Goal: Task Accomplishment & Management: Use online tool/utility

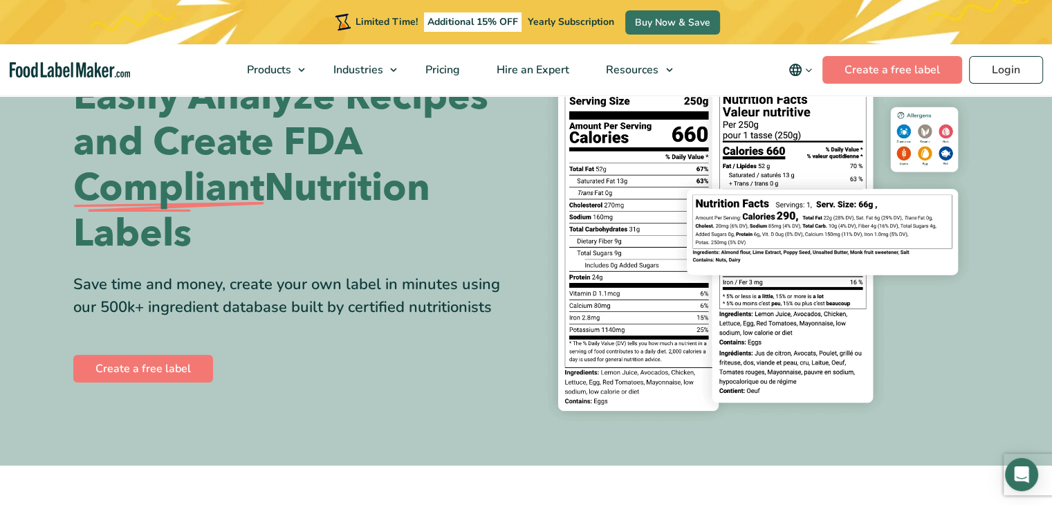
scroll to position [113, 0]
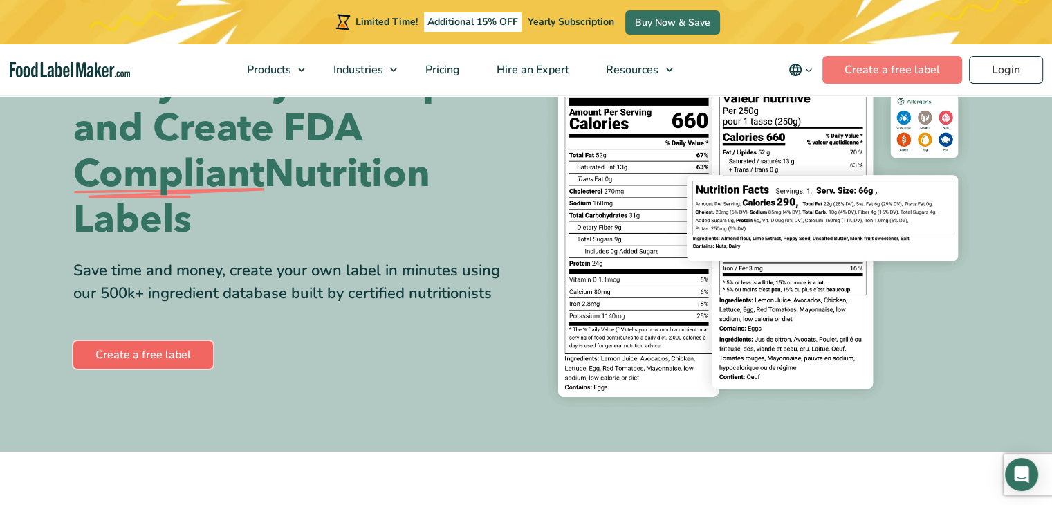
click at [138, 352] on link "Create a free label" at bounding box center [143, 355] width 140 height 28
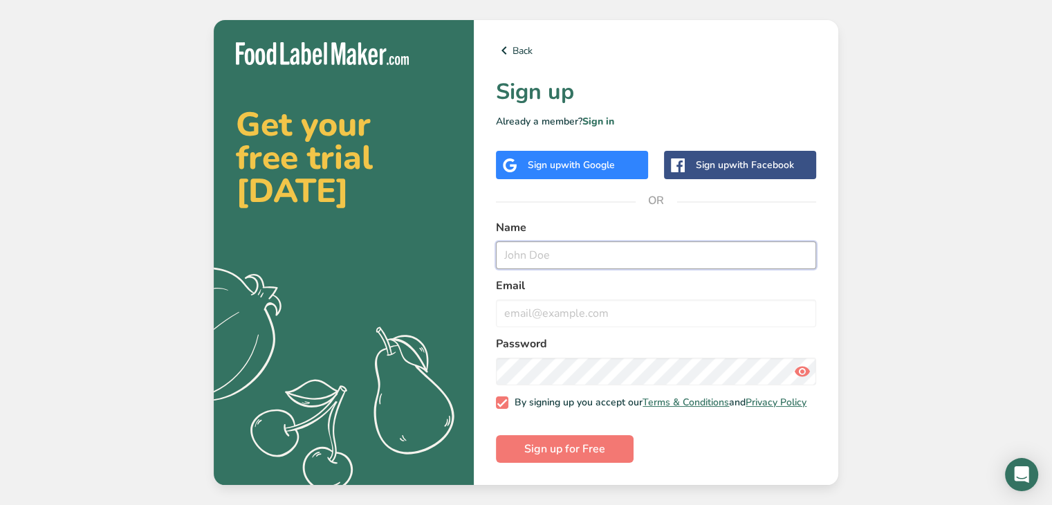
click at [601, 255] on input "text" at bounding box center [656, 255] width 320 height 28
type input "v"
type input "c"
type input "[PERSON_NAME]"
click at [597, 314] on input "email" at bounding box center [656, 314] width 320 height 28
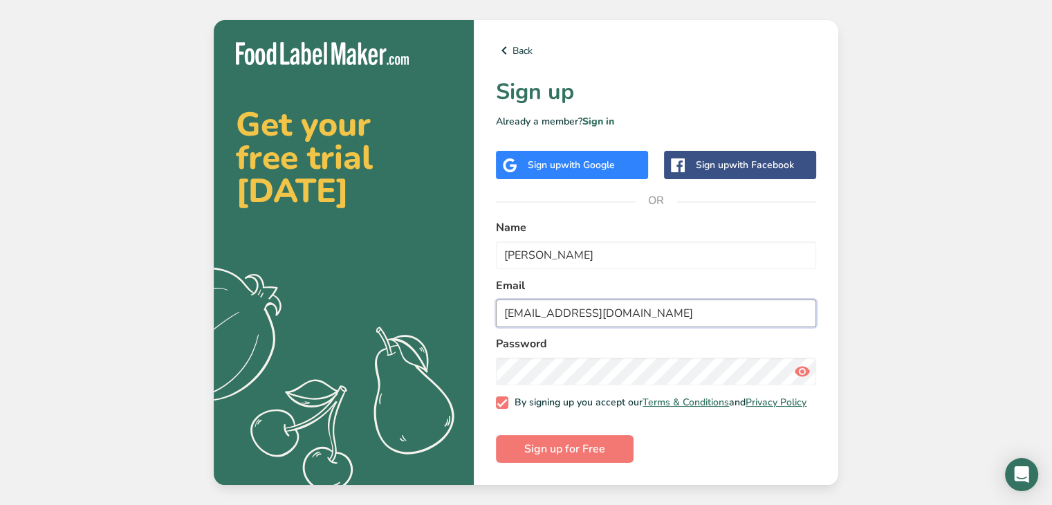
type input "cplateclub@gmail.com"
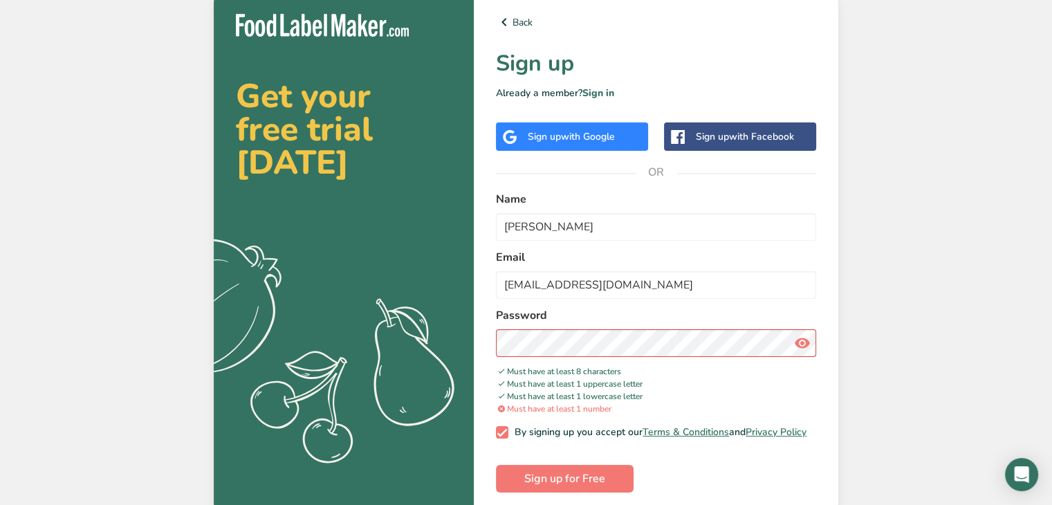
click at [802, 346] on icon at bounding box center [802, 343] width 17 height 25
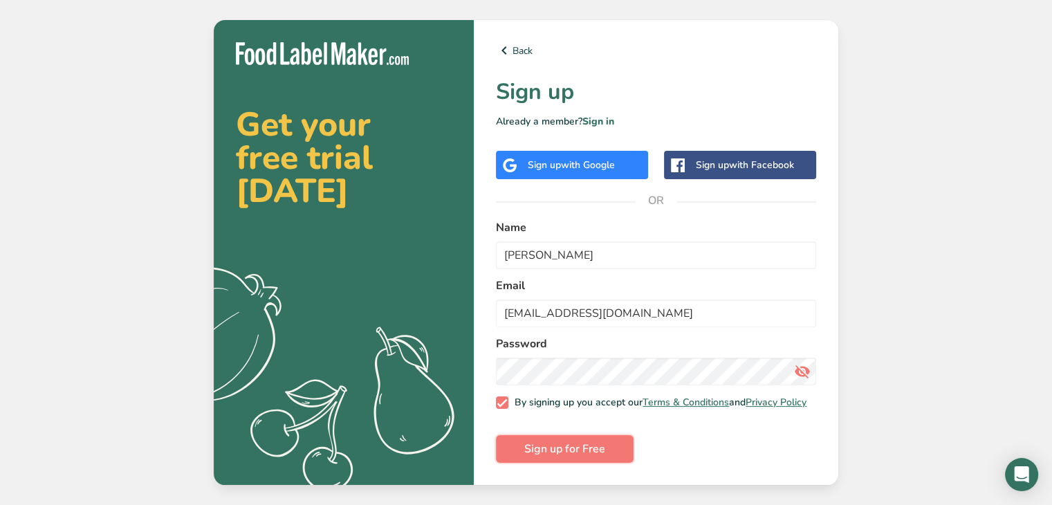
click at [607, 446] on button "Sign up for Free" at bounding box center [565, 449] width 138 height 28
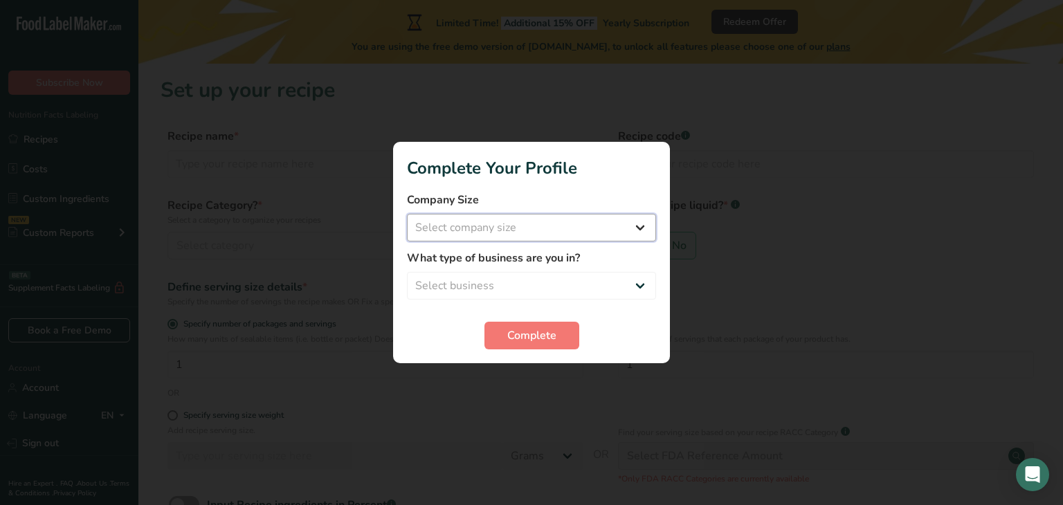
click at [630, 230] on select "Select company size Fewer than 10 Employees 10 to 50 Employees 51 to 500 Employ…" at bounding box center [531, 228] width 249 height 28
select select "1"
click at [407, 214] on select "Select company size Fewer than 10 Employees 10 to 50 Employees 51 to 500 Employ…" at bounding box center [531, 228] width 249 height 28
click at [600, 280] on select "Select business Packaged Food Manufacturer Restaurant & Cafe Bakery Meal Plans …" at bounding box center [531, 286] width 249 height 28
select select "4"
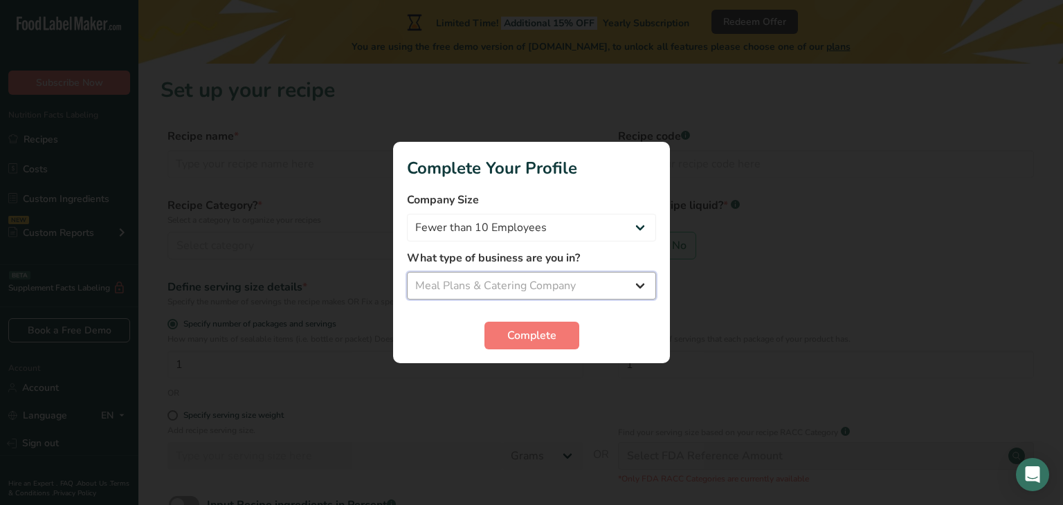
click at [407, 272] on select "Select business Packaged Food Manufacturer Restaurant & Cafe Bakery Meal Plans …" at bounding box center [531, 286] width 249 height 28
click at [545, 341] on span "Complete" at bounding box center [531, 335] width 49 height 17
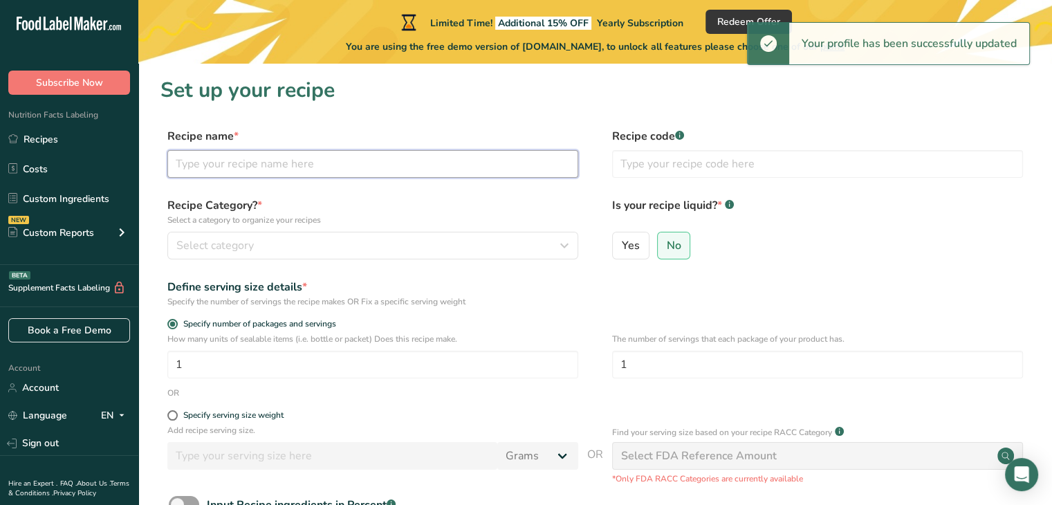
click at [291, 167] on input "text" at bounding box center [372, 164] width 411 height 28
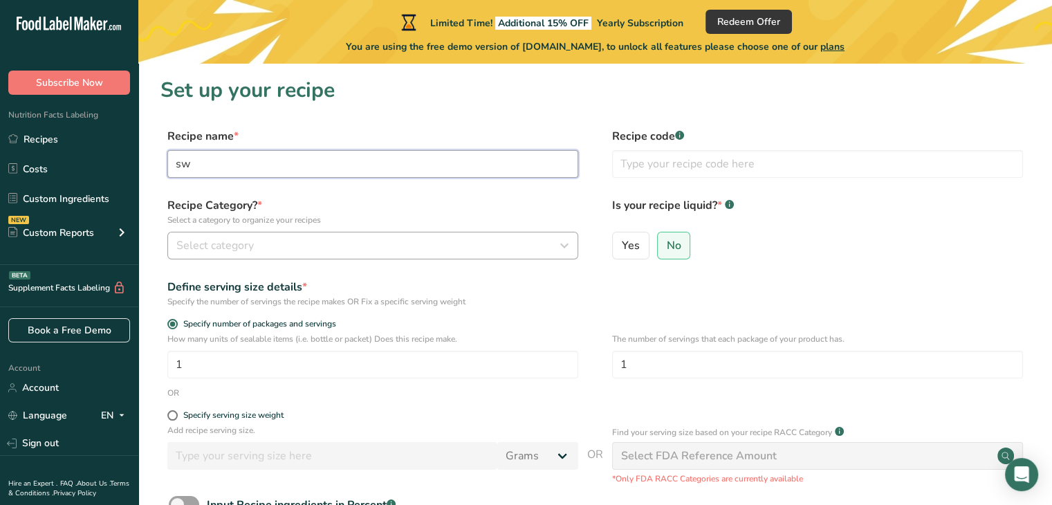
type input "s"
type input "baked sweet potato stuffed w/ brisket & vegetables"
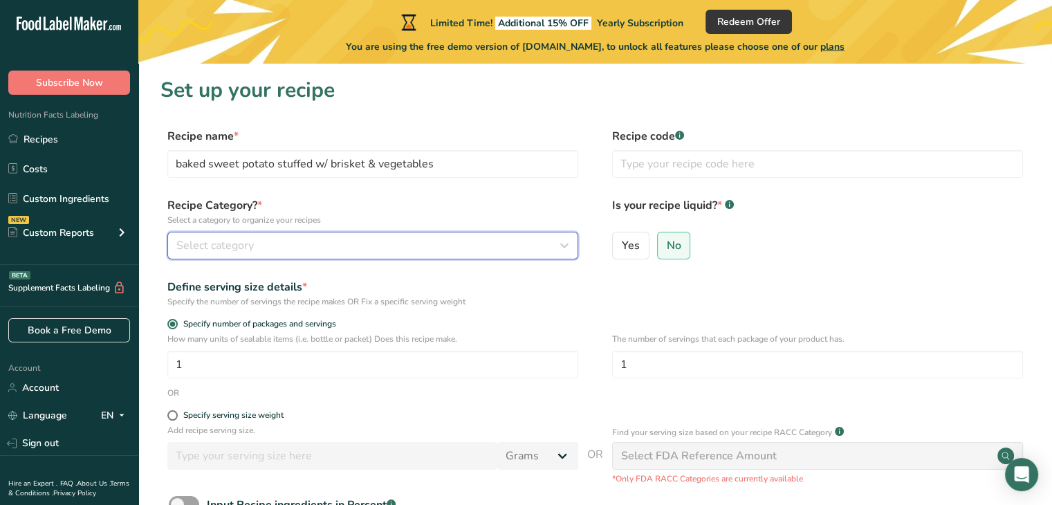
click at [408, 250] on div "Select category" at bounding box center [368, 245] width 385 height 17
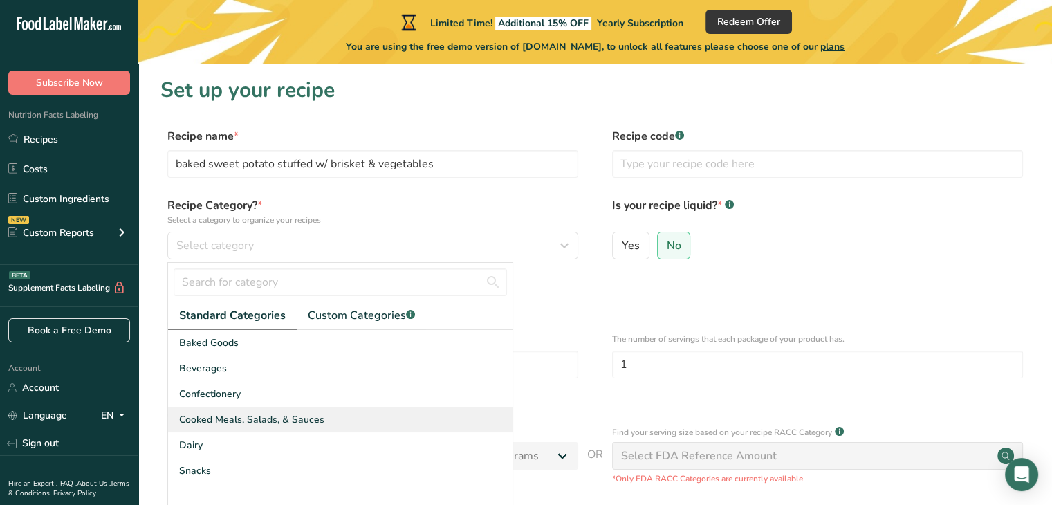
click at [293, 423] on span "Cooked Meals, Salads, & Sauces" at bounding box center [251, 419] width 145 height 15
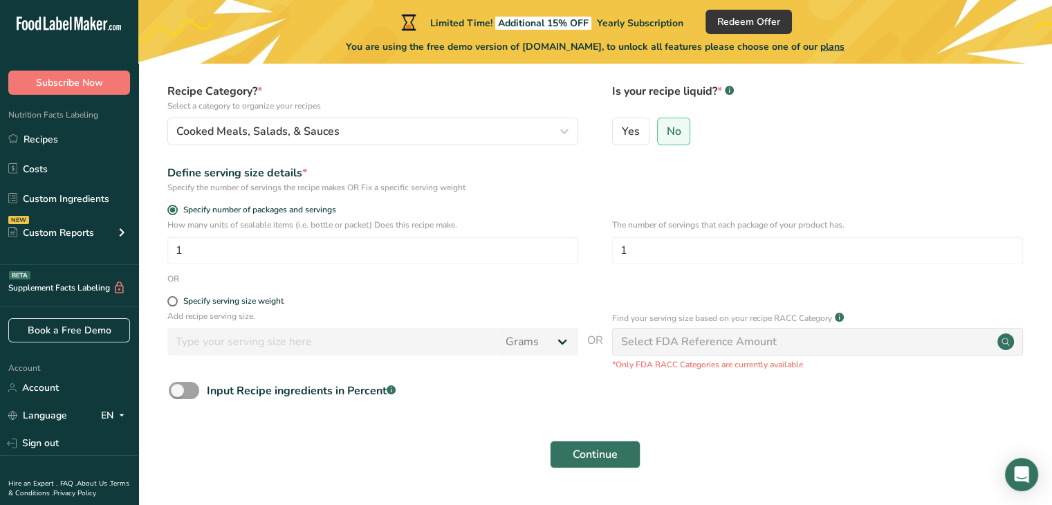
scroll to position [115, 0]
click at [172, 305] on span at bounding box center [172, 300] width 10 height 10
click at [172, 305] on input "Specify serving size weight" at bounding box center [171, 300] width 9 height 9
radio input "true"
radio input "false"
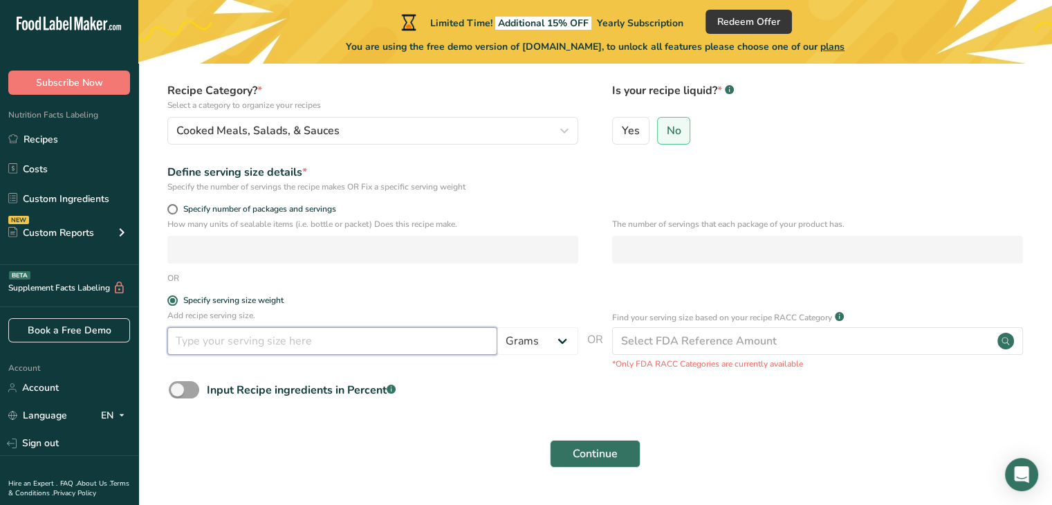
click at [199, 336] on input "number" at bounding box center [332, 341] width 330 height 28
click at [545, 352] on select "Grams kg mg mcg lb oz l mL fl oz tbsp tsp cup qt gallon" at bounding box center [538, 341] width 81 height 28
click at [357, 352] on input "number" at bounding box center [332, 341] width 330 height 28
click at [176, 305] on label "Specify serving size weight" at bounding box center [372, 300] width 411 height 10
click at [176, 305] on input "Specify serving size weight" at bounding box center [171, 300] width 9 height 9
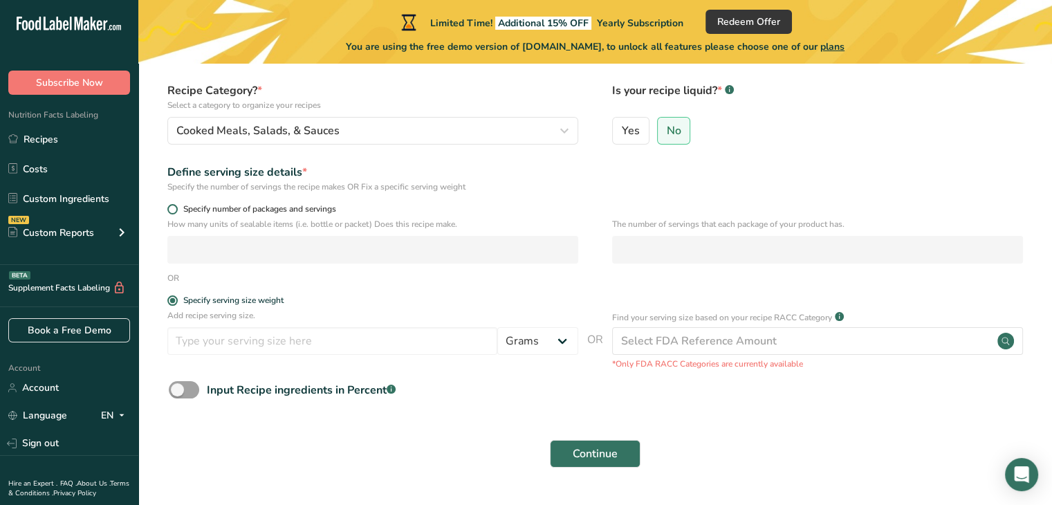
click at [174, 208] on span at bounding box center [172, 209] width 10 height 10
click at [174, 208] on input "Specify number of packages and servings" at bounding box center [171, 209] width 9 height 9
radio input "true"
radio input "false"
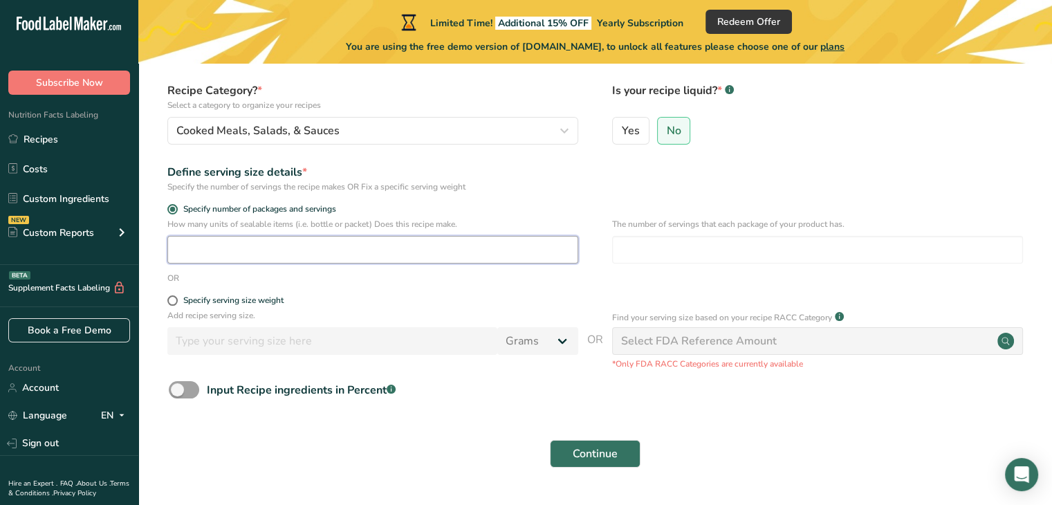
click at [196, 262] on input "number" at bounding box center [372, 250] width 411 height 28
type input "1"
click at [352, 322] on div "Add recipe serving size. Grams kg mg mcg lb oz l mL fl oz tbsp tsp cup qt gallon" at bounding box center [372, 335] width 411 height 53
click at [197, 388] on span at bounding box center [184, 389] width 30 height 17
click at [178, 388] on input "Input Recipe ingredients in Percent .a-a{fill:#347362;}.b-a{fill:#fff;}" at bounding box center [173, 389] width 9 height 9
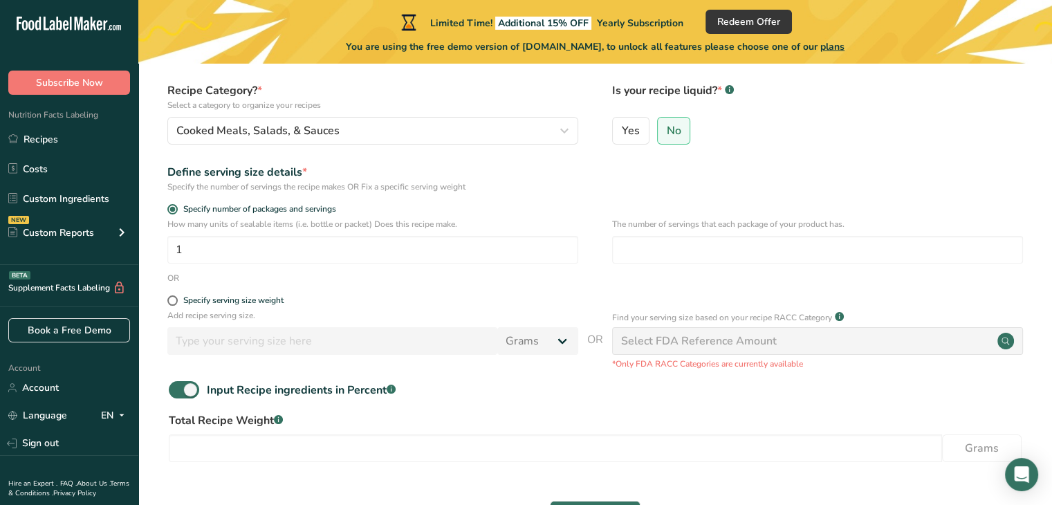
drag, startPoint x: 1050, startPoint y: 333, endPoint x: 1048, endPoint y: 377, distance: 44.3
click at [1048, 377] on section "Set up your recipe Recipe name * baked sweet potato stuffed w/ brisket & vegeta…" at bounding box center [595, 254] width 914 height 610
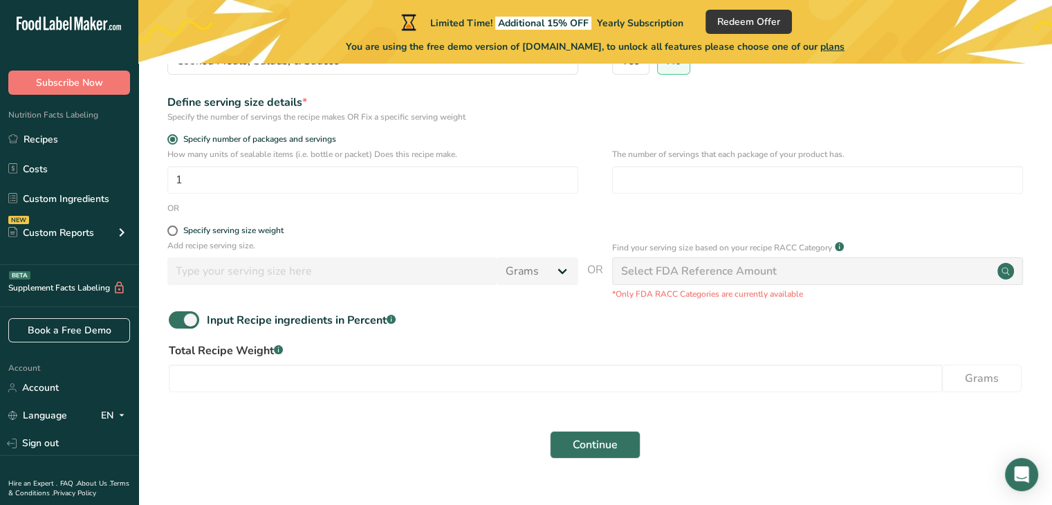
scroll to position [185, 0]
click at [180, 311] on span at bounding box center [184, 319] width 30 height 17
click at [178, 315] on input "Input Recipe ingredients in Percent .a-a{fill:#347362;}.b-a{fill:#fff;}" at bounding box center [173, 319] width 9 height 9
checkbox input "false"
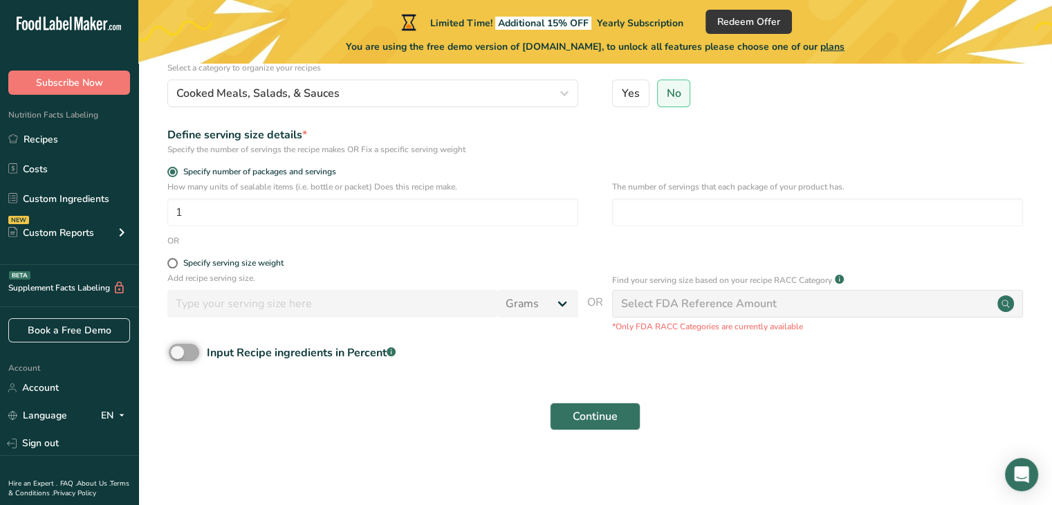
scroll to position [152, 0]
click at [623, 419] on button "Continue" at bounding box center [595, 417] width 91 height 28
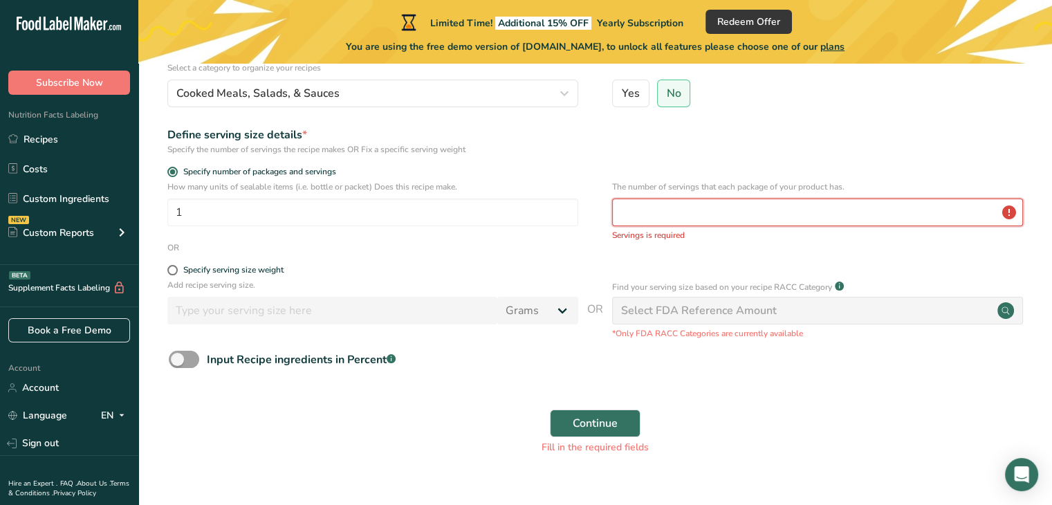
click at [707, 204] on input "number" at bounding box center [817, 213] width 411 height 28
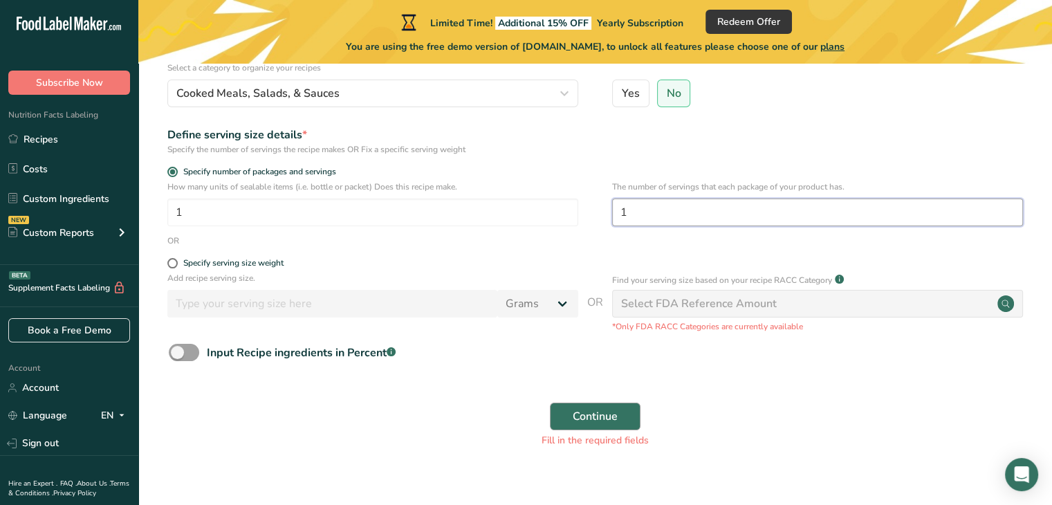
type input "1"
click at [626, 408] on button "Continue" at bounding box center [595, 417] width 91 height 28
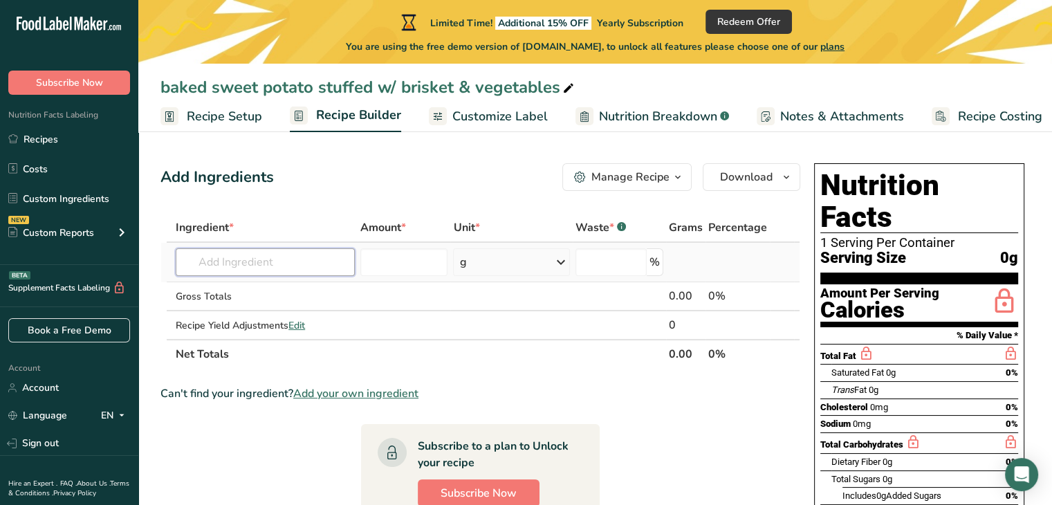
click at [333, 271] on input "text" at bounding box center [265, 262] width 179 height 28
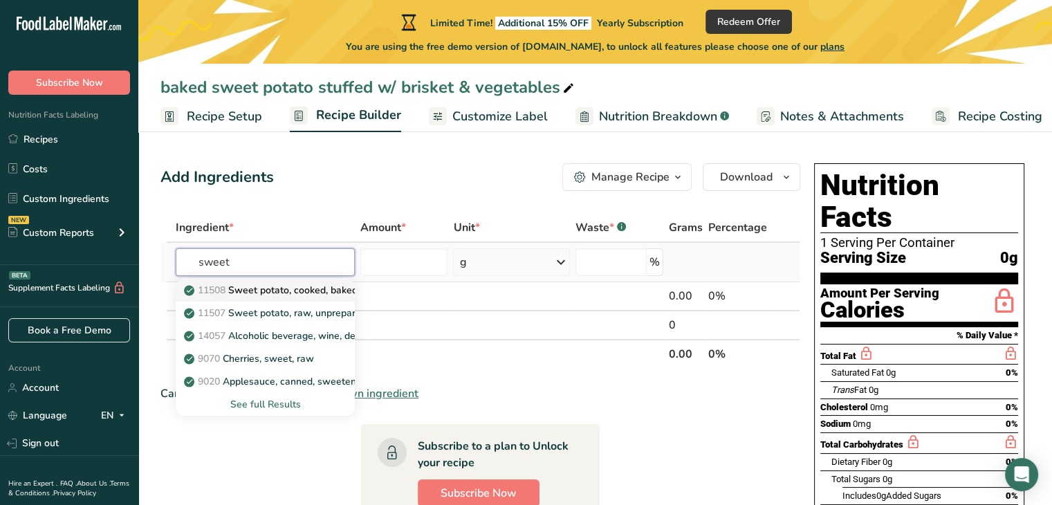
type input "sweet"
click at [322, 294] on p "11508 Sweet potato, cooked, baked in skin, flesh, without salt" at bounding box center [330, 290] width 286 height 15
type input "Sweet potato, cooked, baked in skin, flesh, without salt"
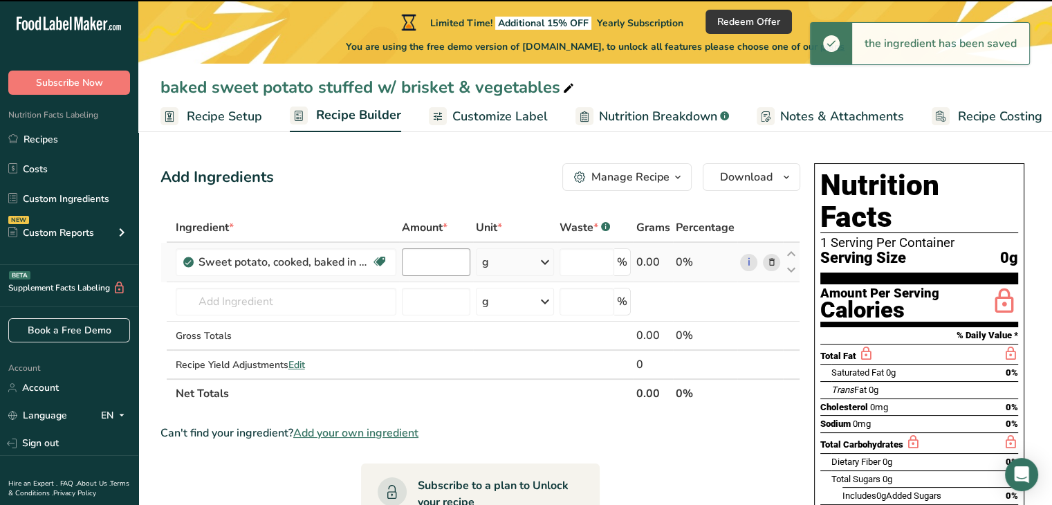
type input "0"
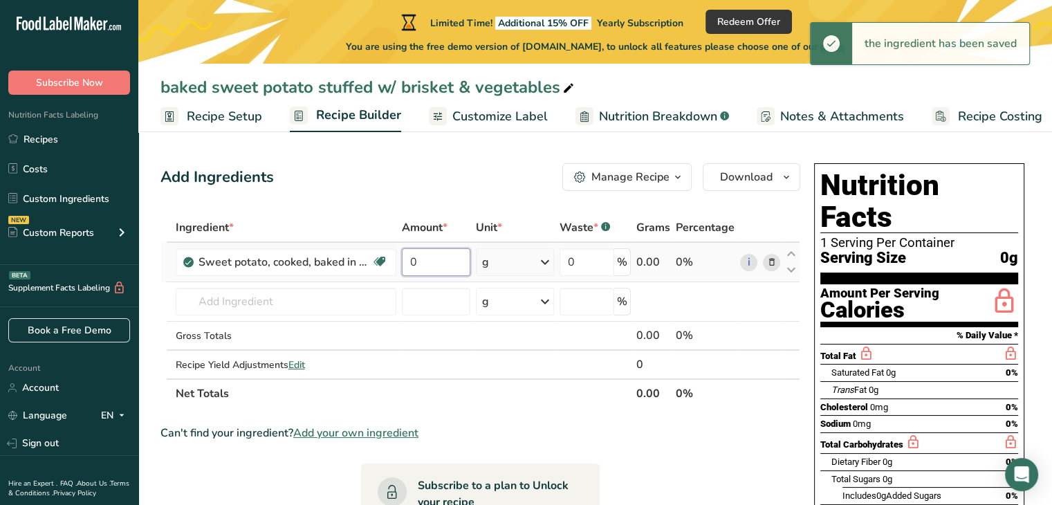
click at [427, 266] on input "0" at bounding box center [436, 262] width 69 height 28
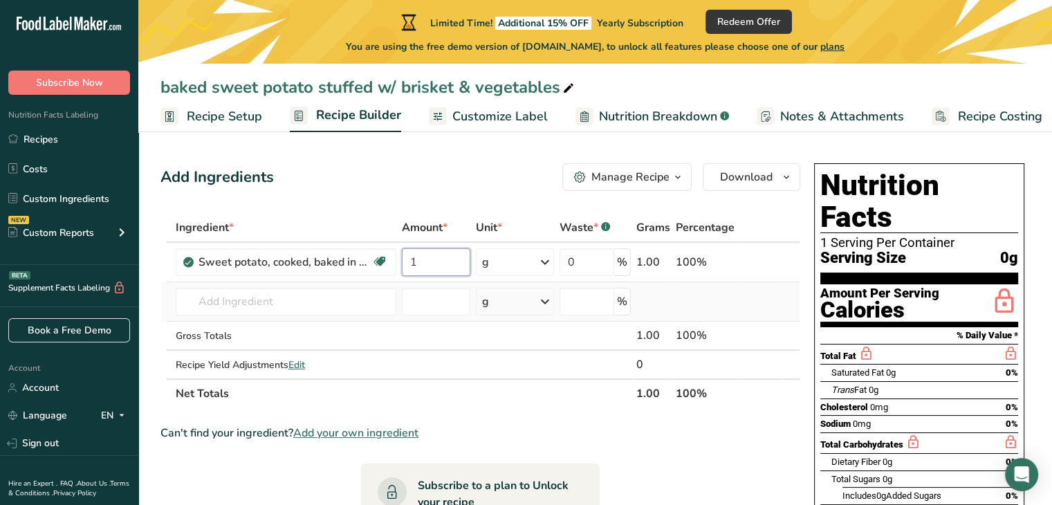
type input "1"
click at [653, 304] on div "Ingredient * Amount * Unit * Waste * .a-a{fill:#347362;}.b-a{fill:#fff;} Grams …" at bounding box center [481, 310] width 640 height 195
click at [356, 309] on input "text" at bounding box center [286, 302] width 221 height 28
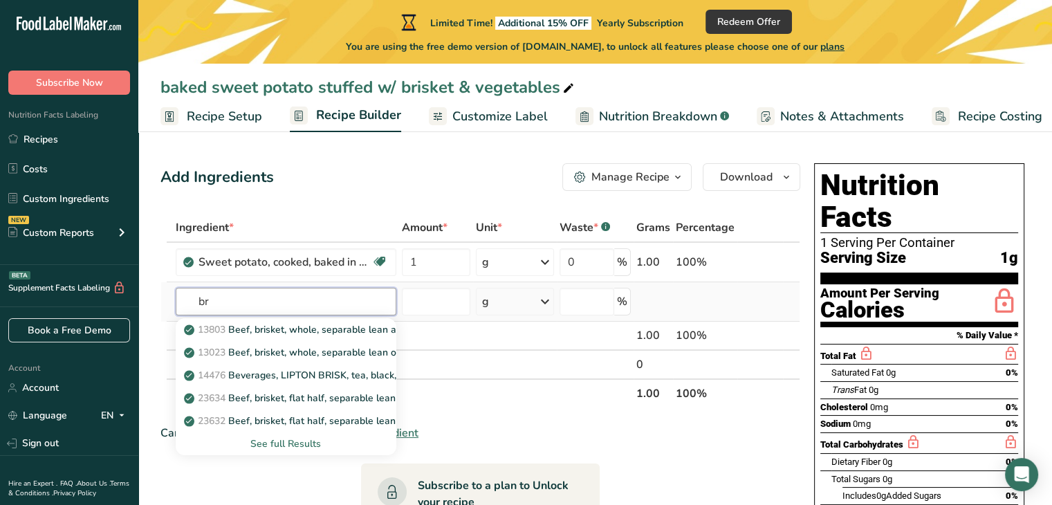
type input "b"
type input "s"
type input "brisket"
click at [342, 335] on p "13803 Beef, brisket, whole, separable lean and fat, trimmed to 1/8" fat, all gr…" at bounding box center [385, 329] width 396 height 15
type input "Beef, brisket, whole, separable lean and fat, trimmed to 1/8" fat, all grades, …"
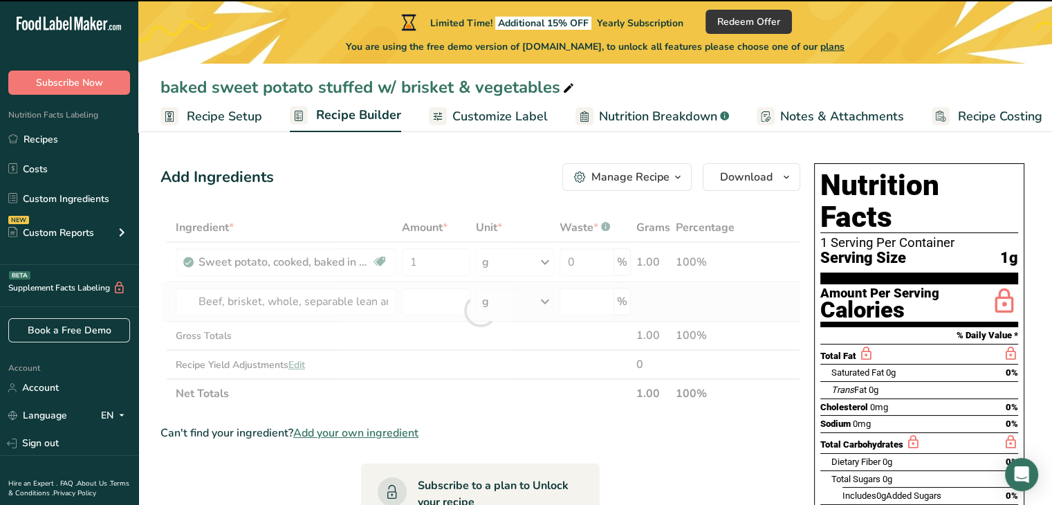
type input "0"
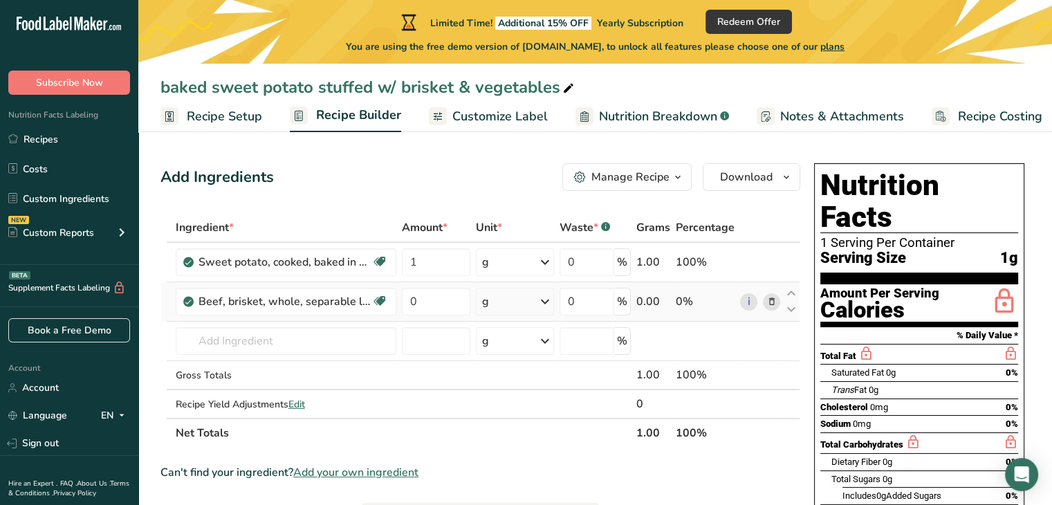
click at [540, 300] on icon at bounding box center [545, 301] width 17 height 25
click at [523, 352] on div "4 oz" at bounding box center [542, 348] width 116 height 20
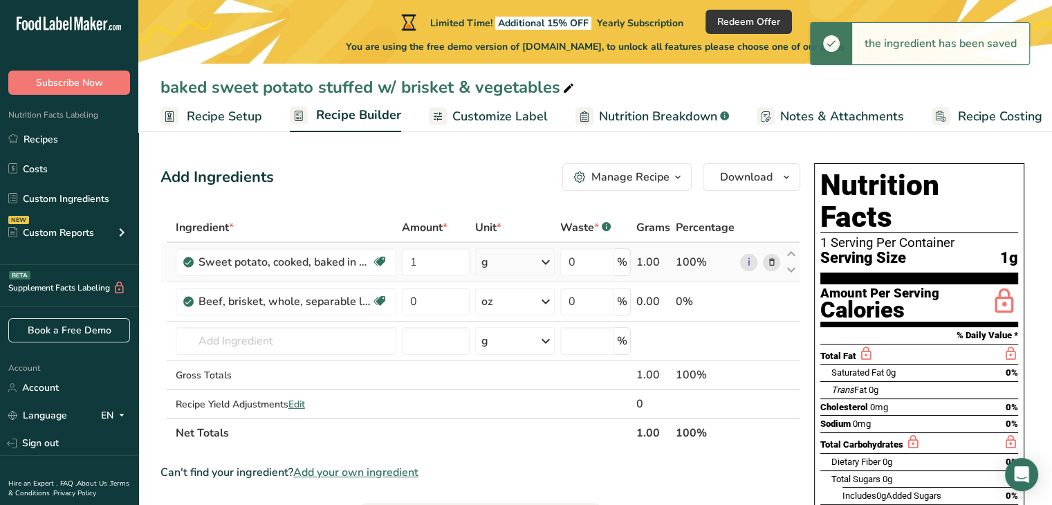
click at [545, 262] on icon at bounding box center [546, 262] width 17 height 25
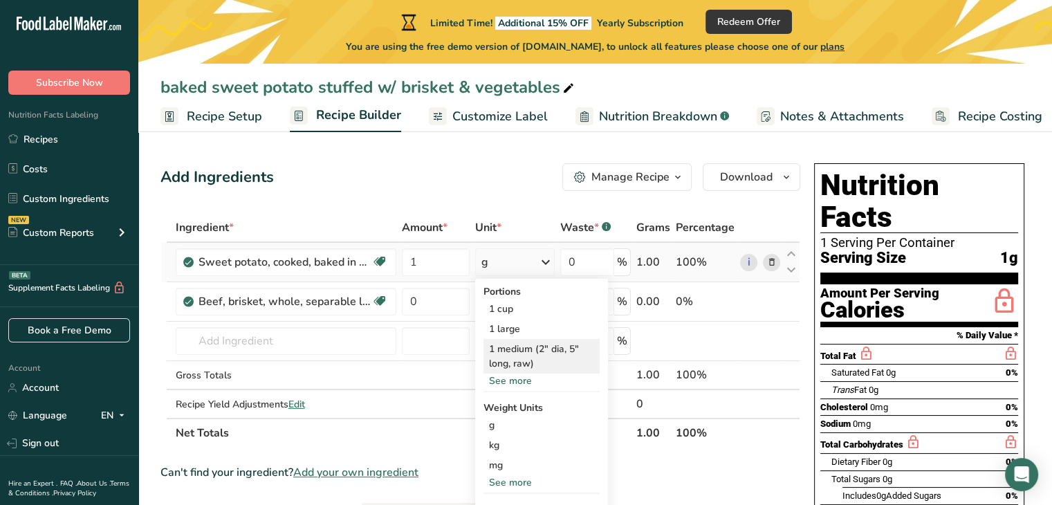
click at [534, 349] on div "1 medium (2" dia, 5" long, raw)" at bounding box center [542, 356] width 116 height 35
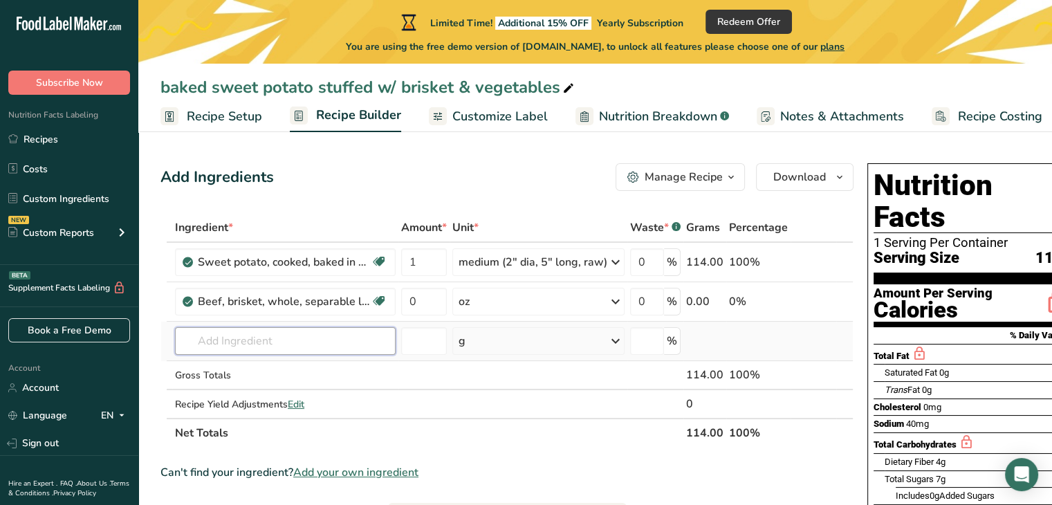
click at [343, 344] on input "text" at bounding box center [285, 341] width 221 height 28
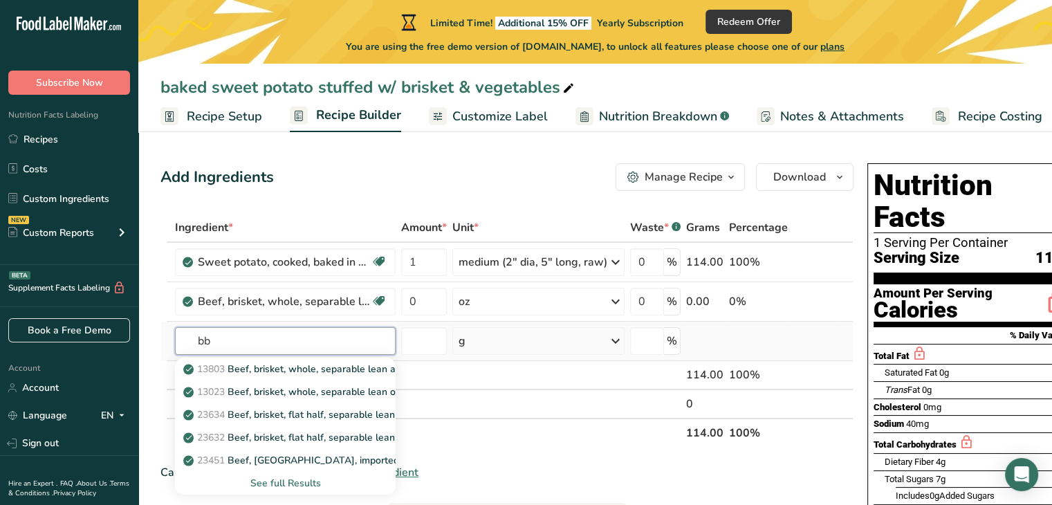
type input "b"
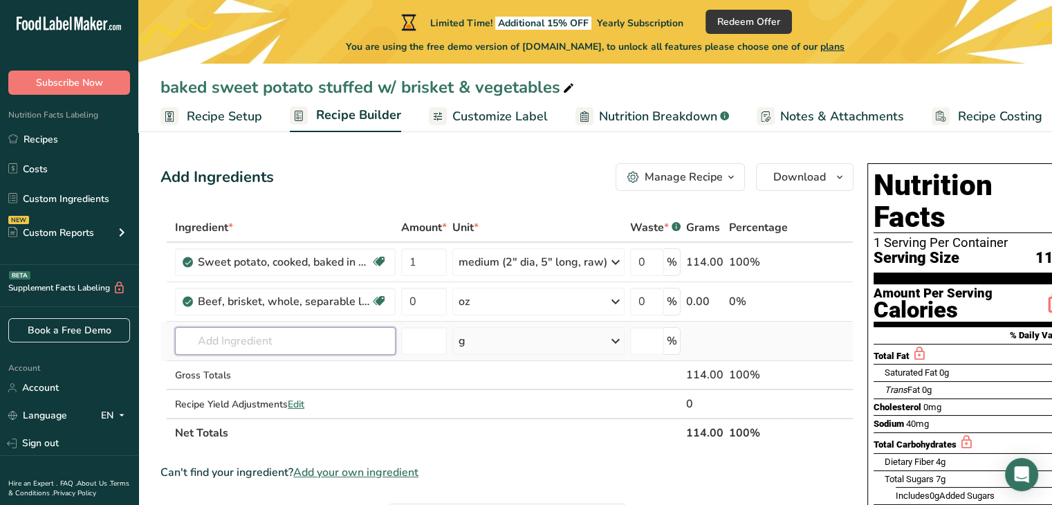
type input "v"
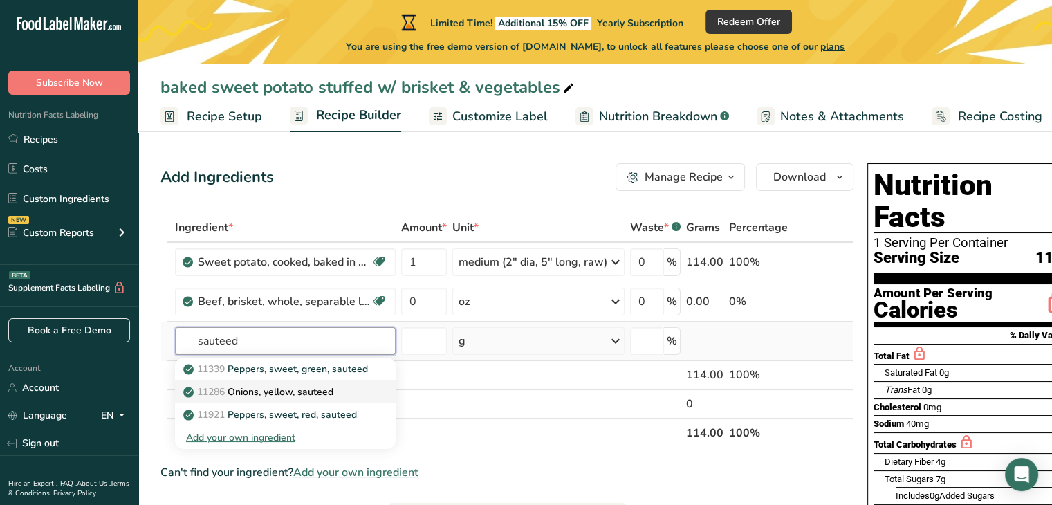
type input "sauteed"
click at [339, 386] on div "11286 Onions, yellow, sauteed" at bounding box center [274, 392] width 176 height 15
type input "Onions, yellow, sauteed"
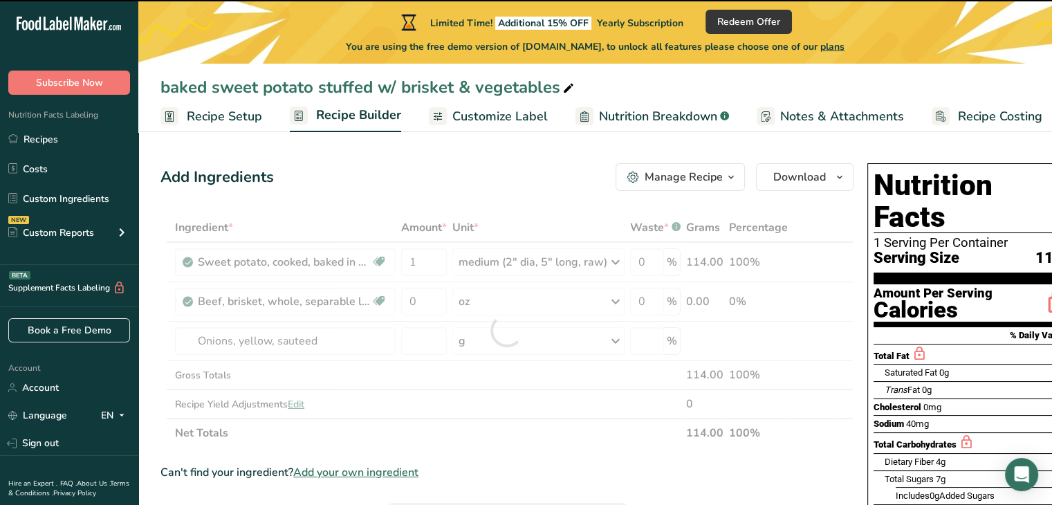
type input "0"
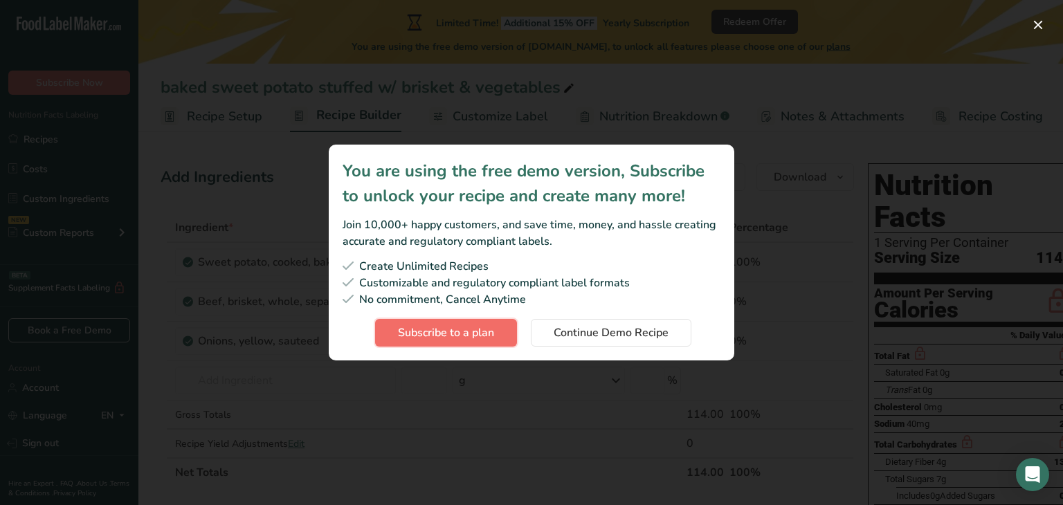
click at [493, 329] on span "Subscribe to a plan" at bounding box center [446, 333] width 96 height 17
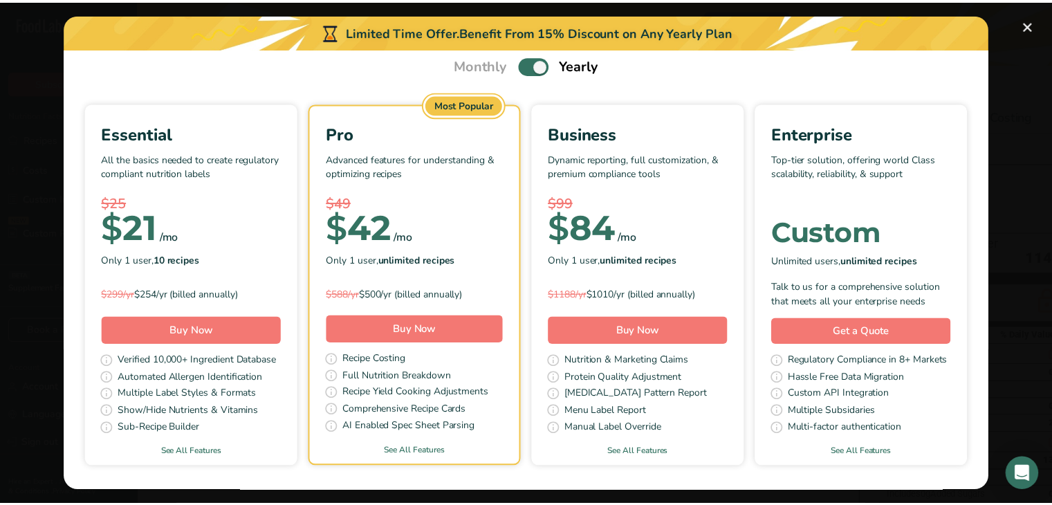
scroll to position [53, 0]
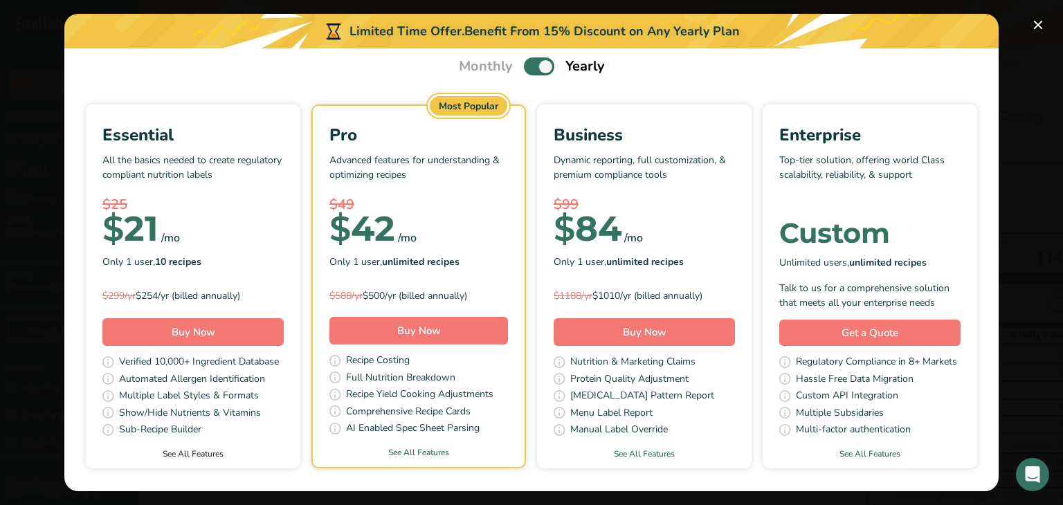
click at [278, 455] on link "See All Features" at bounding box center [193, 454] width 215 height 12
click at [284, 452] on link "See All Features" at bounding box center [193, 454] width 215 height 12
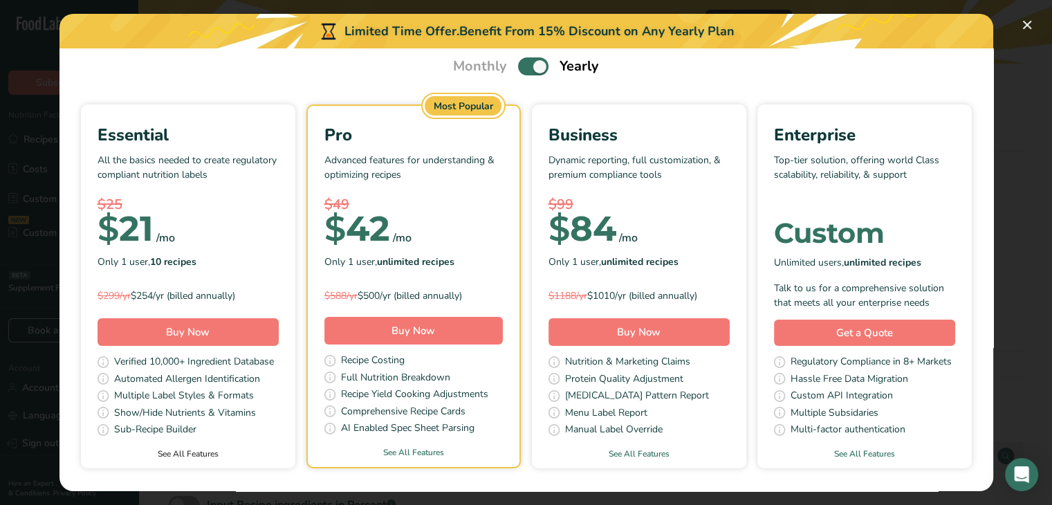
scroll to position [152, 0]
click at [1032, 27] on button "Pick Your Pricing Plan Modal" at bounding box center [1028, 25] width 22 height 22
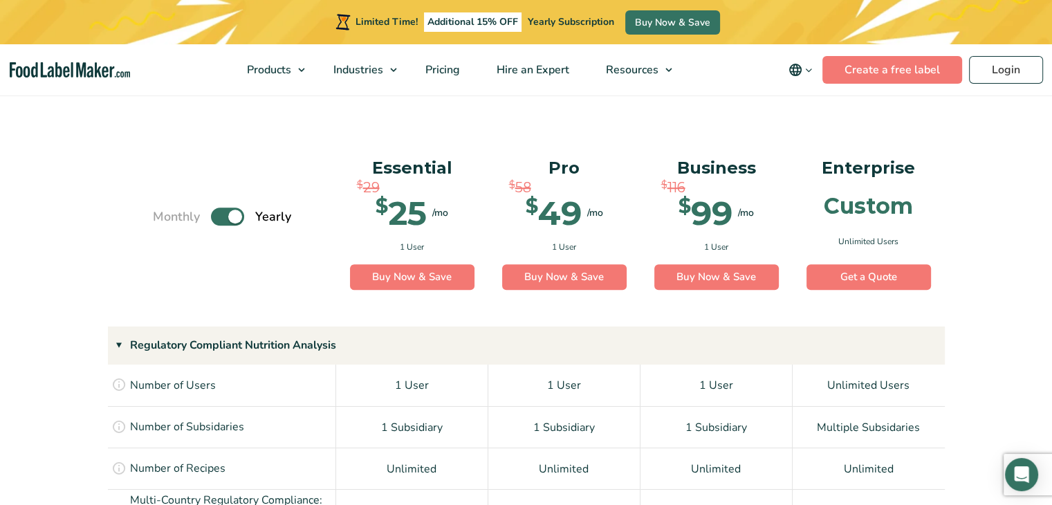
scroll to position [887, 0]
